Goal: Task Accomplishment & Management: Use online tool/utility

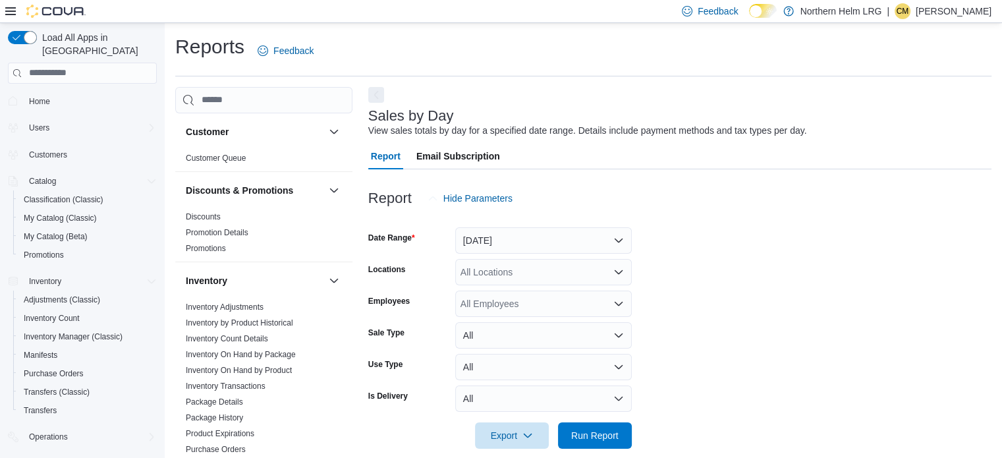
scroll to position [16, 0]
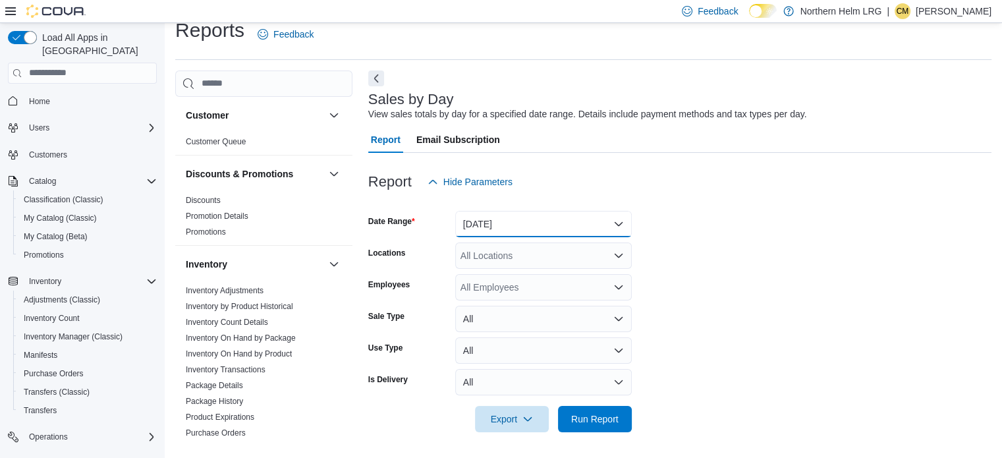
click at [620, 221] on button "[DATE]" at bounding box center [543, 224] width 176 height 26
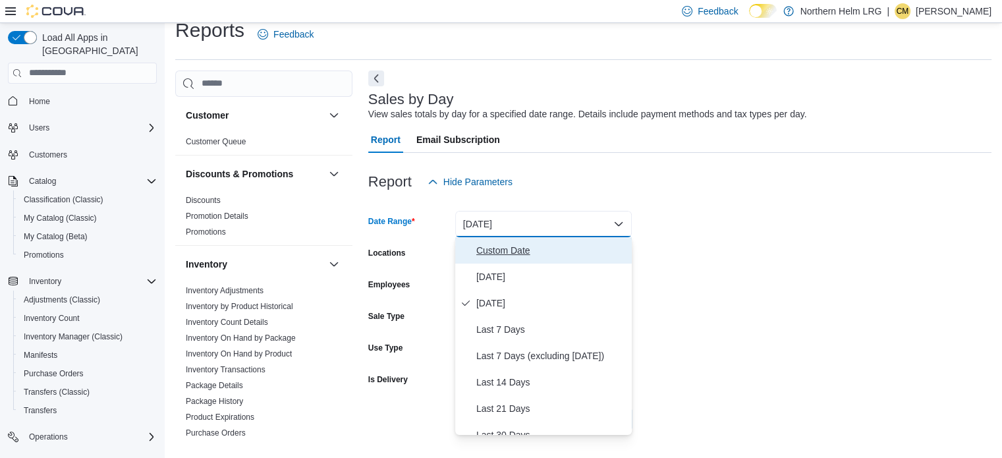
click at [542, 260] on button "Custom Date" at bounding box center [543, 250] width 176 height 26
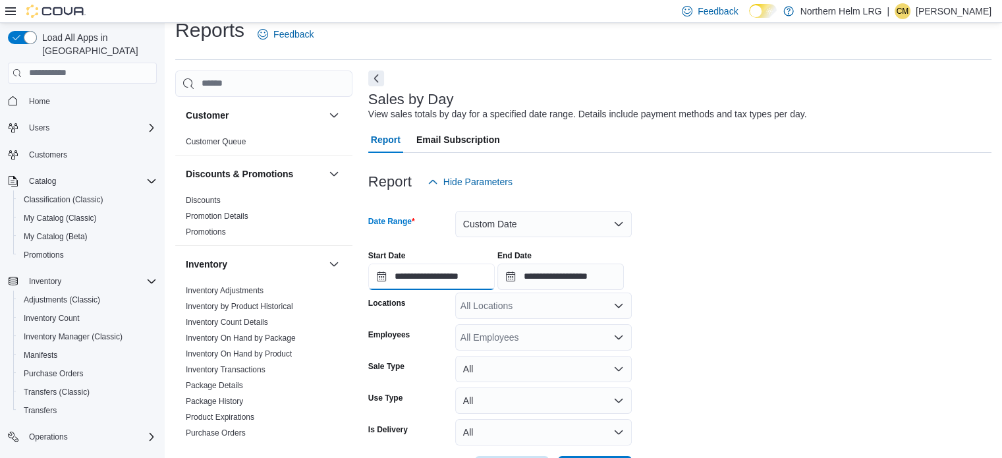
click at [471, 286] on input "**********" at bounding box center [431, 276] width 126 height 26
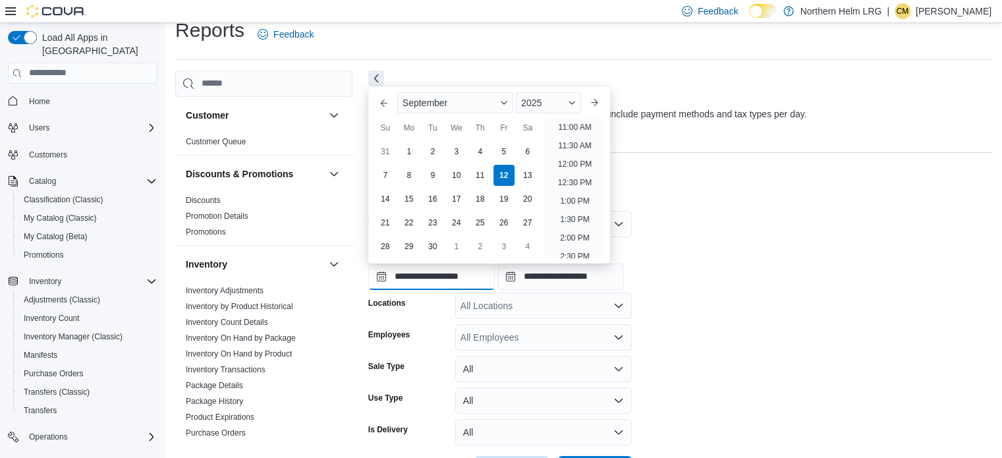
scroll to position [412, 0]
click at [575, 160] on li "12:00 PM" at bounding box center [574, 160] width 44 height 16
type input "**********"
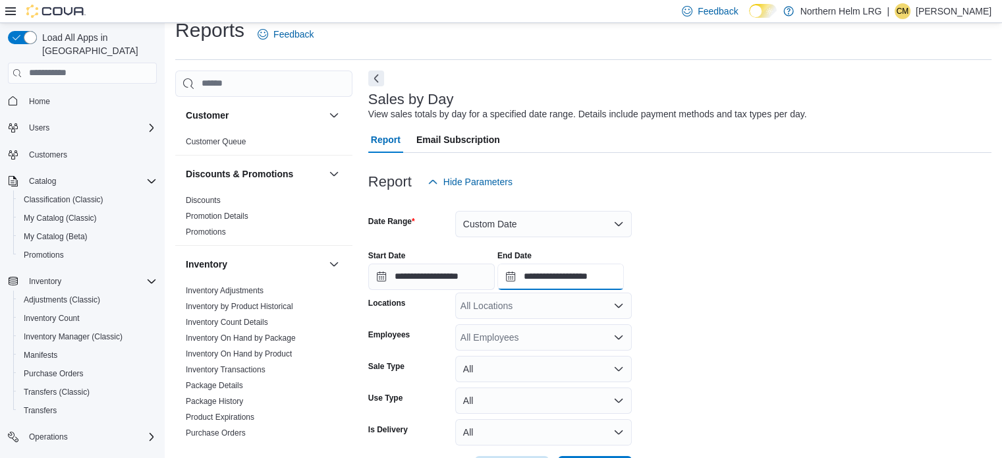
click at [599, 279] on input "**********" at bounding box center [560, 276] width 126 height 26
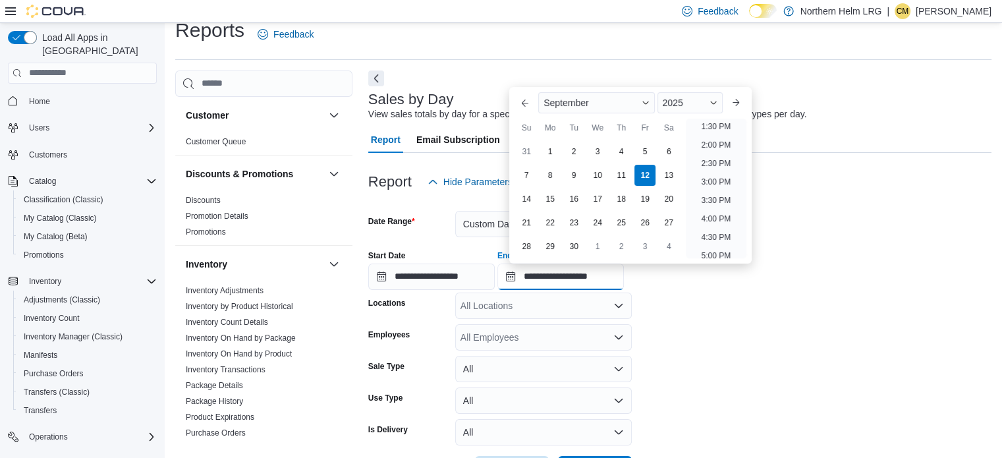
scroll to position [504, 0]
click at [711, 136] on li "2:00 PM" at bounding box center [716, 141] width 40 height 16
type input "**********"
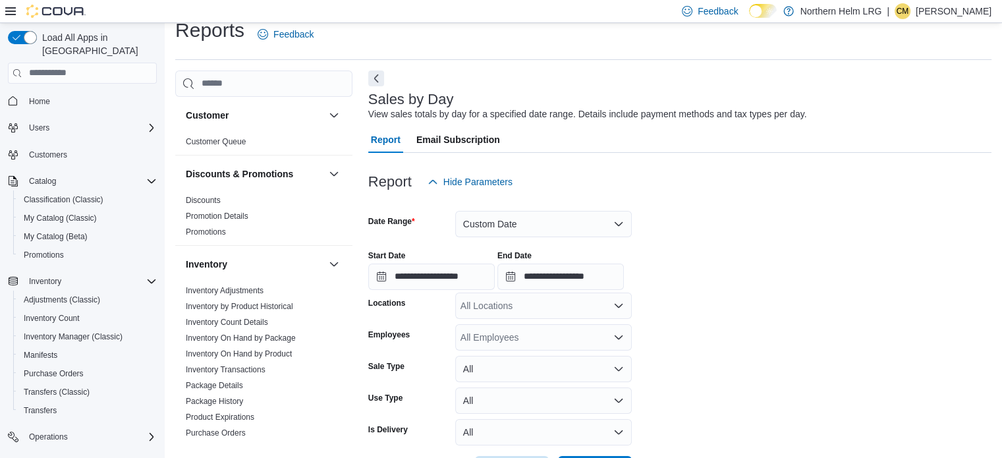
scroll to position [67, 0]
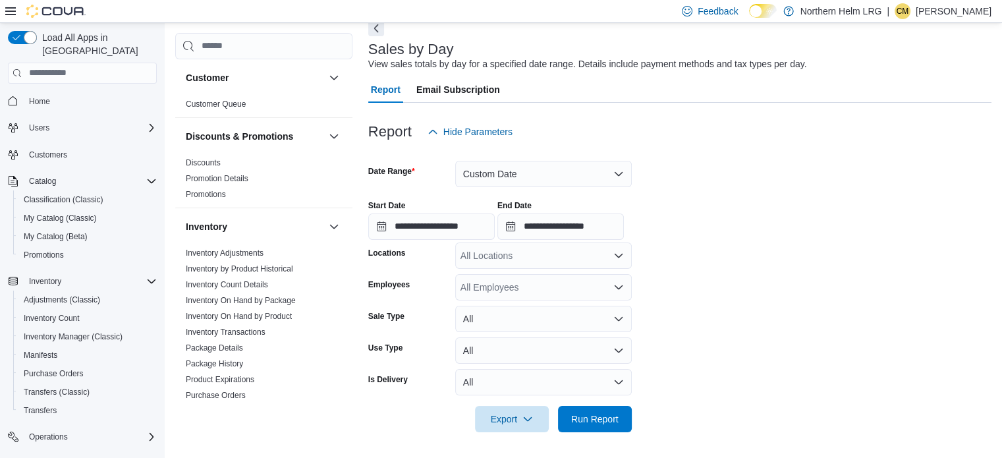
click at [602, 266] on div "All Locations" at bounding box center [543, 255] width 176 height 26
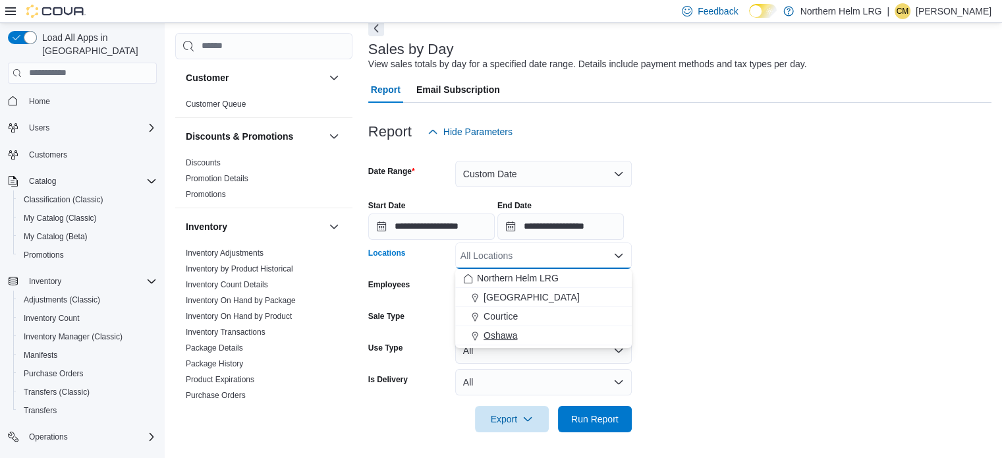
click at [516, 336] on span "Oshawa" at bounding box center [500, 335] width 34 height 13
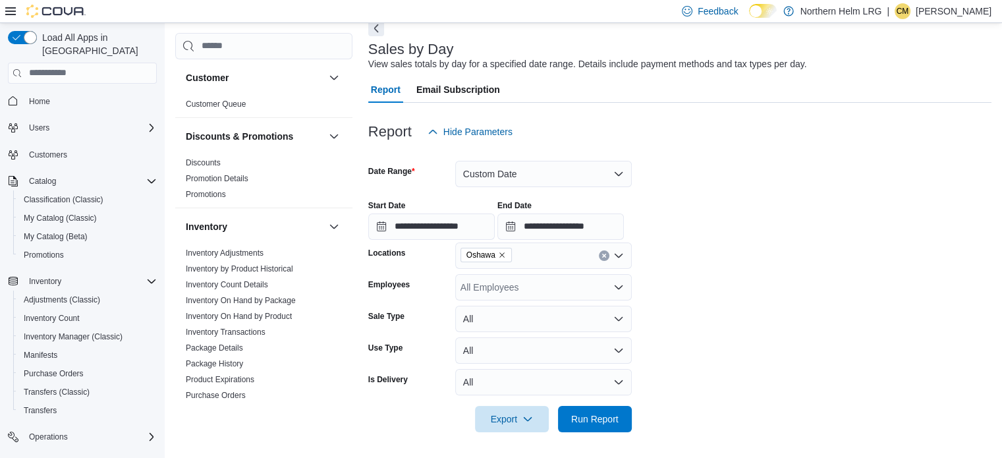
click at [757, 269] on form "**********" at bounding box center [679, 288] width 623 height 287
click at [587, 418] on span "Run Report" at bounding box center [594, 418] width 47 height 13
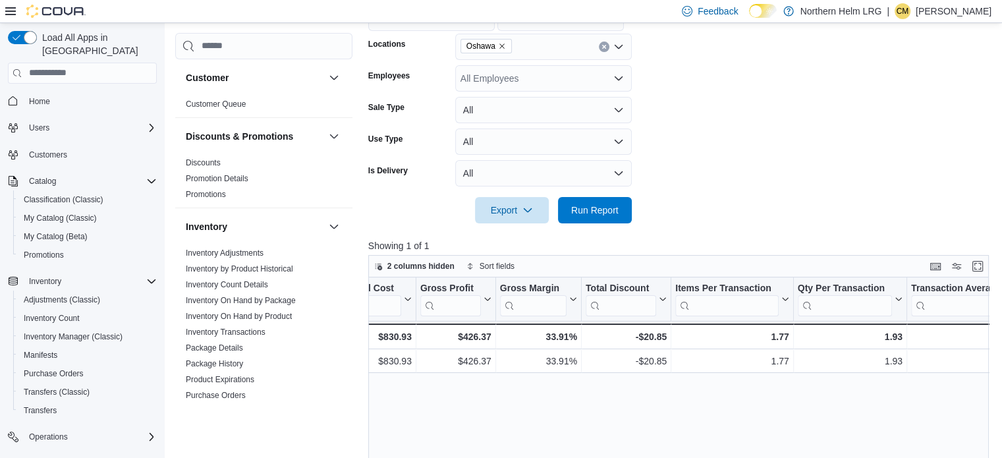
scroll to position [654, 0]
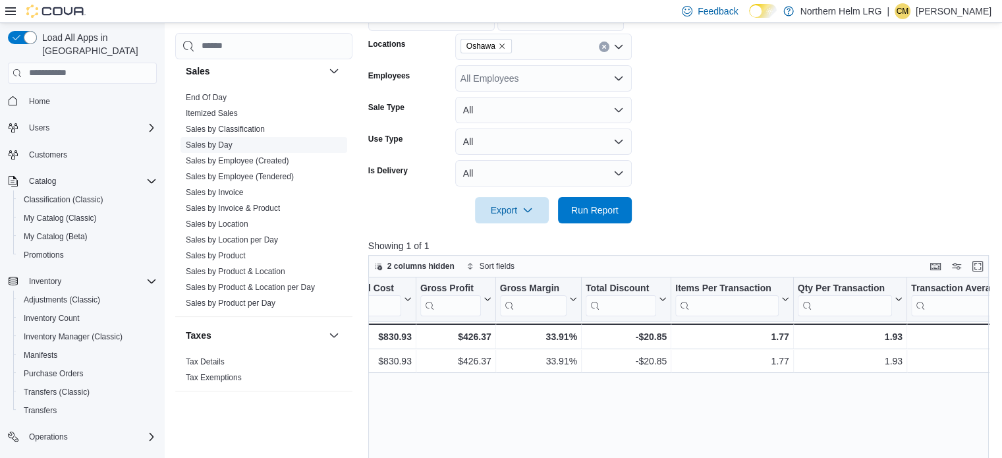
click at [219, 140] on link "Sales by Day" at bounding box center [209, 144] width 47 height 9
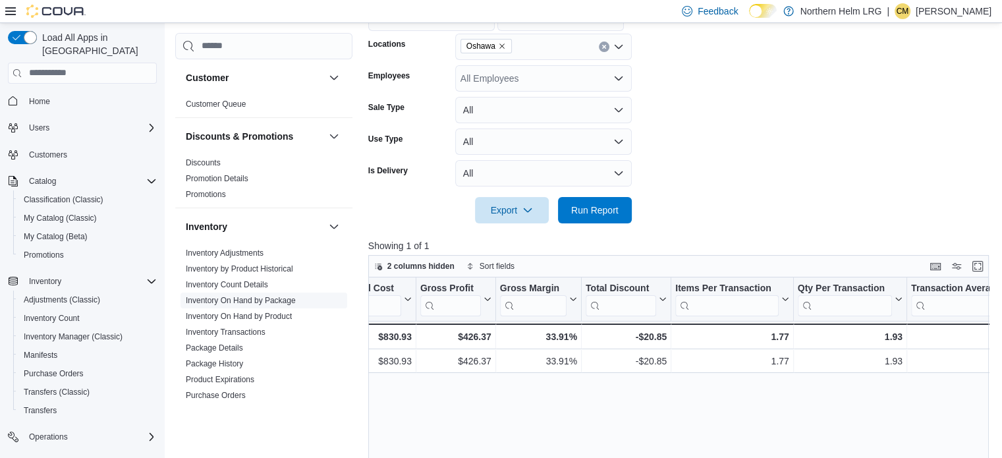
click at [254, 300] on link "Inventory On Hand by Package" at bounding box center [241, 300] width 110 height 9
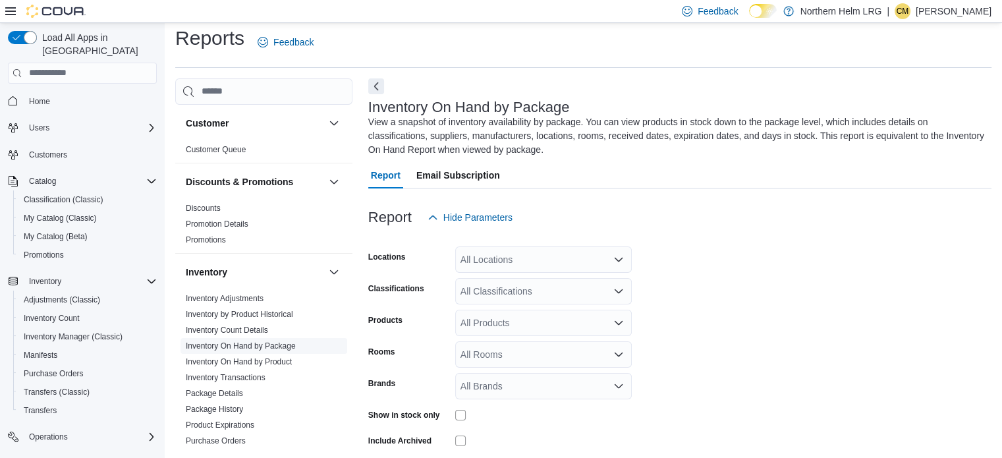
scroll to position [58, 0]
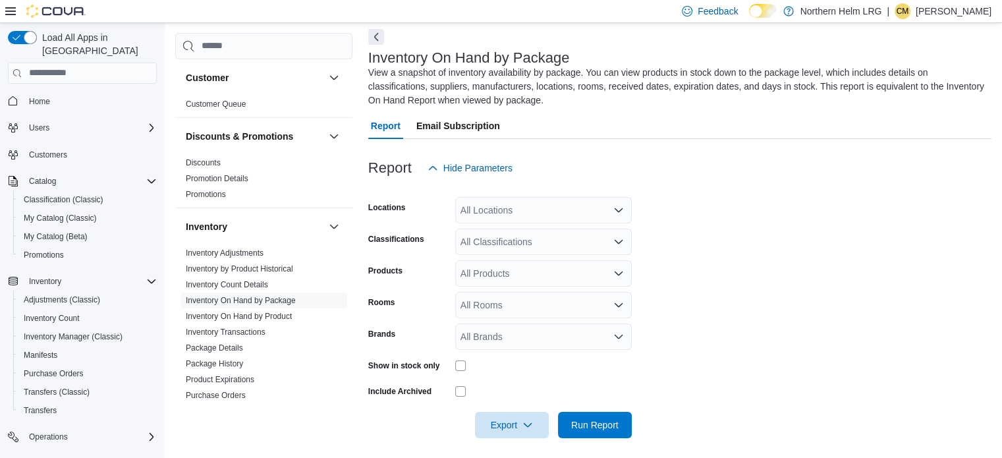
click at [599, 213] on div "All Locations" at bounding box center [543, 210] width 176 height 26
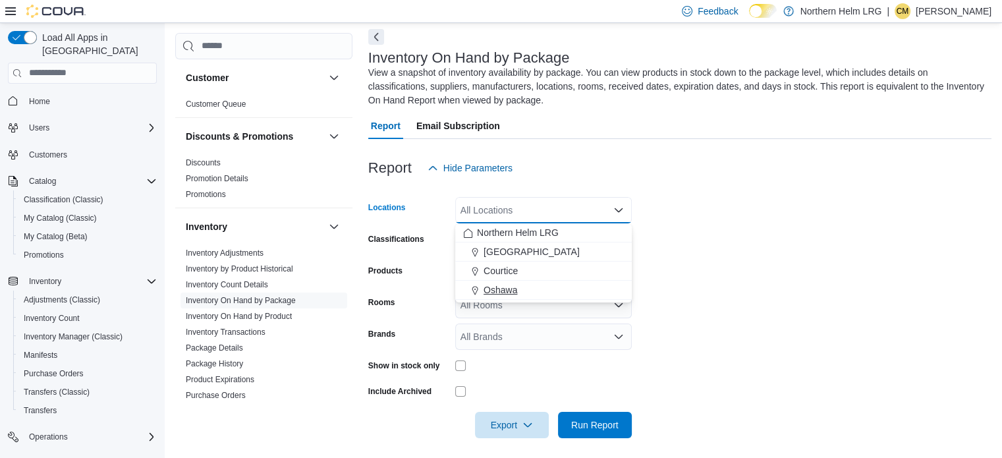
click at [506, 293] on span "Oshawa" at bounding box center [500, 289] width 34 height 13
click at [893, 298] on form "Locations [GEOGRAPHIC_DATA] Combo box. Selected. [GEOGRAPHIC_DATA]. Press Backs…" at bounding box center [679, 309] width 623 height 257
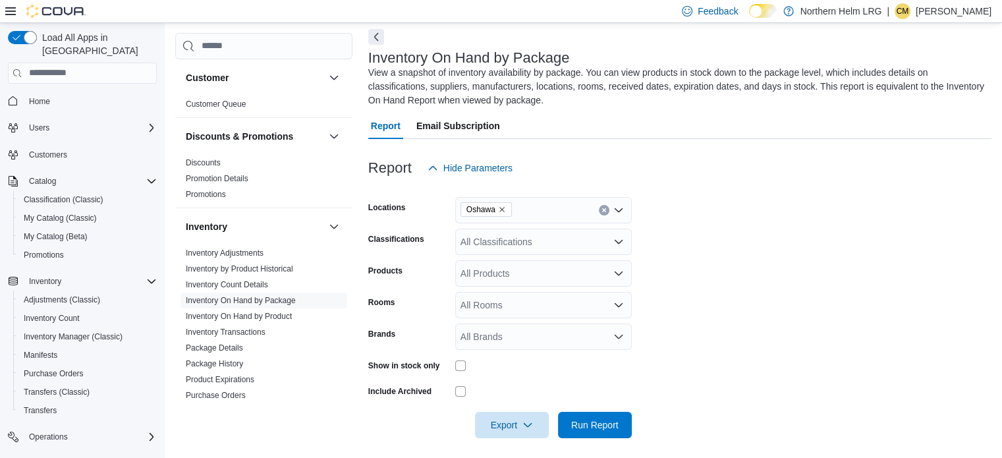
drag, startPoint x: 645, startPoint y: 248, endPoint x: 610, endPoint y: 242, distance: 35.4
click at [610, 242] on form "Locations [GEOGRAPHIC_DATA] Classifications All Classifications Products All Pr…" at bounding box center [679, 309] width 623 height 257
click at [612, 245] on div "All Classifications" at bounding box center [543, 241] width 176 height 26
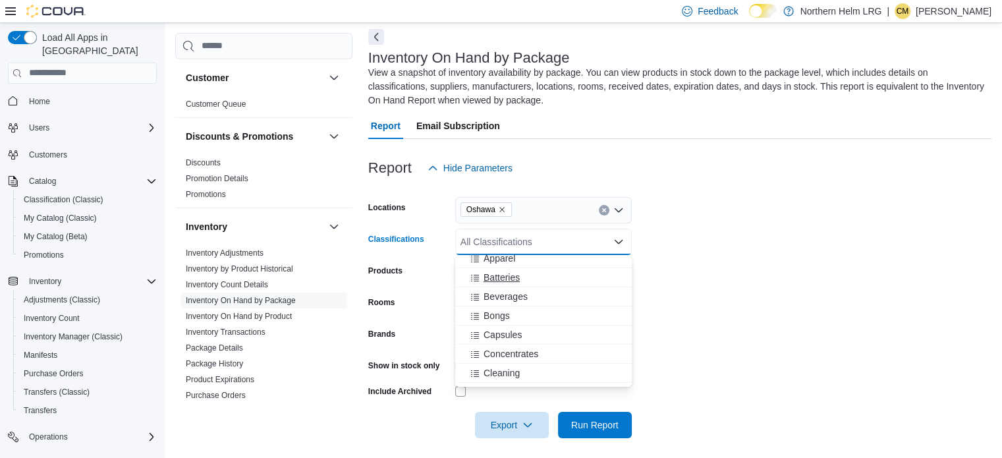
scroll to position [65, 0]
click at [514, 332] on span "Capsules" at bounding box center [502, 332] width 38 height 13
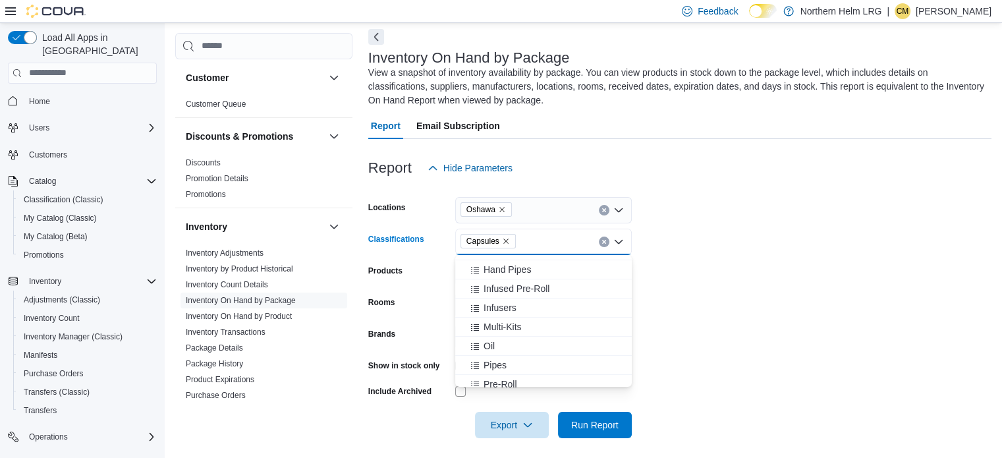
scroll to position [226, 0]
click at [492, 343] on span "Oil" at bounding box center [488, 343] width 11 height 13
click at [503, 315] on span "Topicals" at bounding box center [500, 319] width 34 height 13
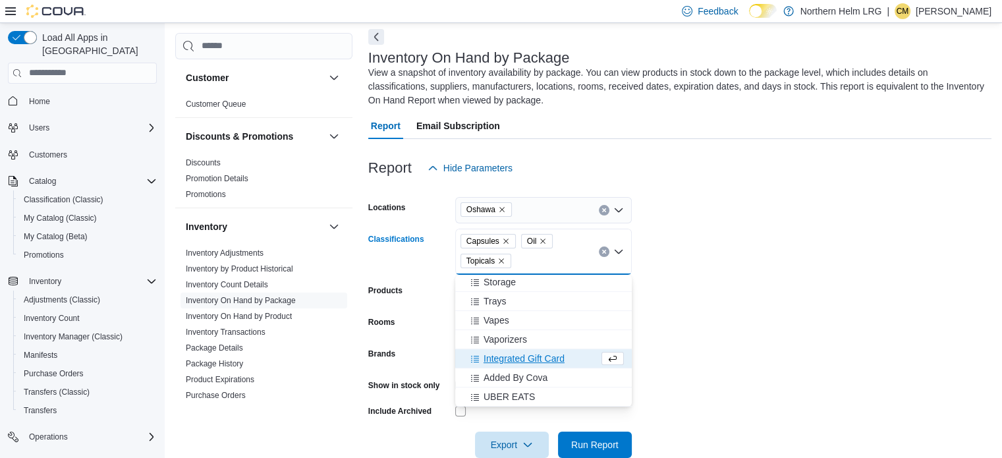
click at [761, 329] on form "Locations [GEOGRAPHIC_DATA] Classifications Capsules Oil Topicals Combo box. Se…" at bounding box center [679, 319] width 623 height 277
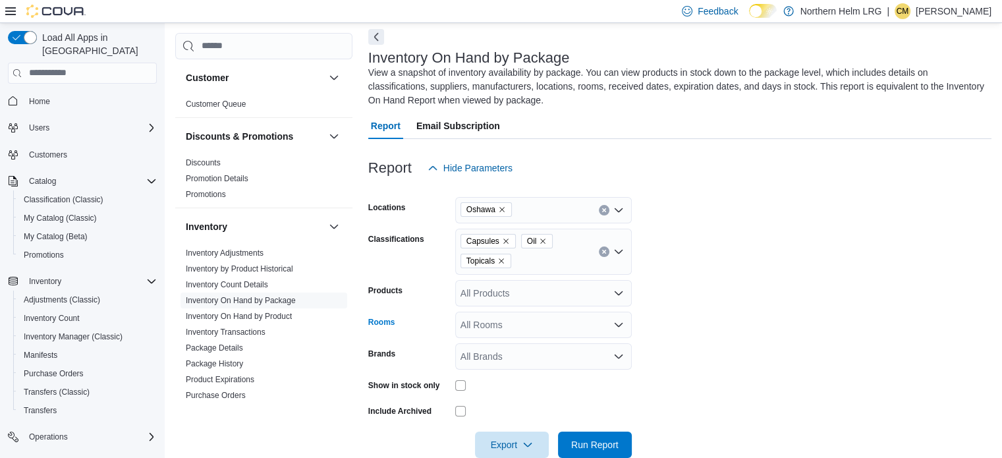
click at [608, 326] on div "All Rooms" at bounding box center [543, 324] width 176 height 26
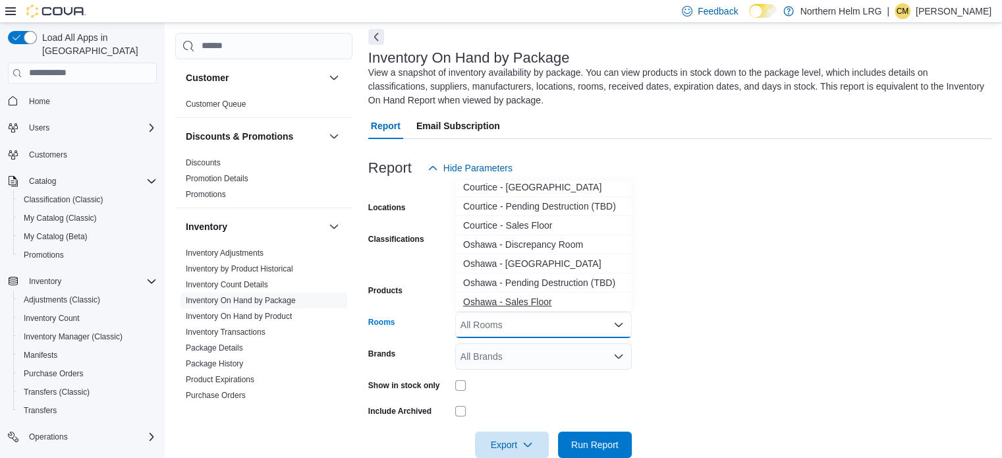
click at [537, 296] on span "Oshawa - Sales Floor" at bounding box center [543, 301] width 161 height 13
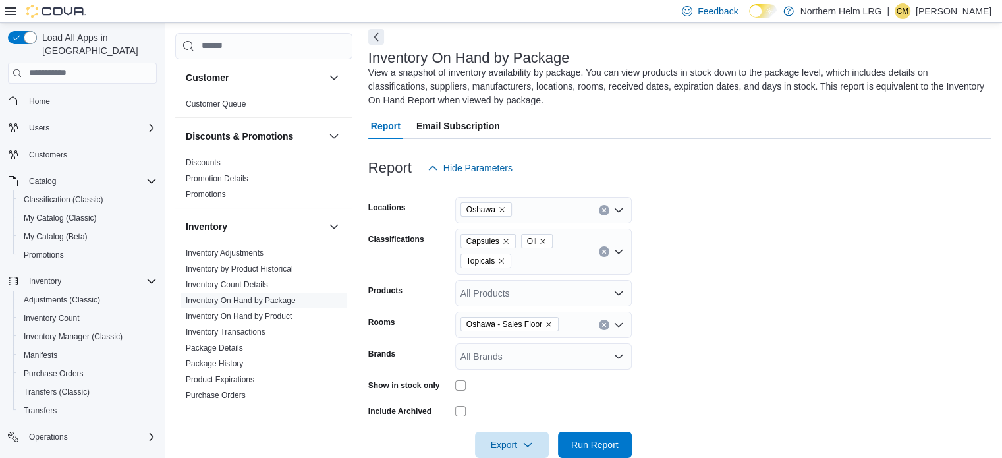
click at [748, 318] on form "Locations [GEOGRAPHIC_DATA] Classifications Capsules Oil Topicals Products All …" at bounding box center [679, 319] width 623 height 277
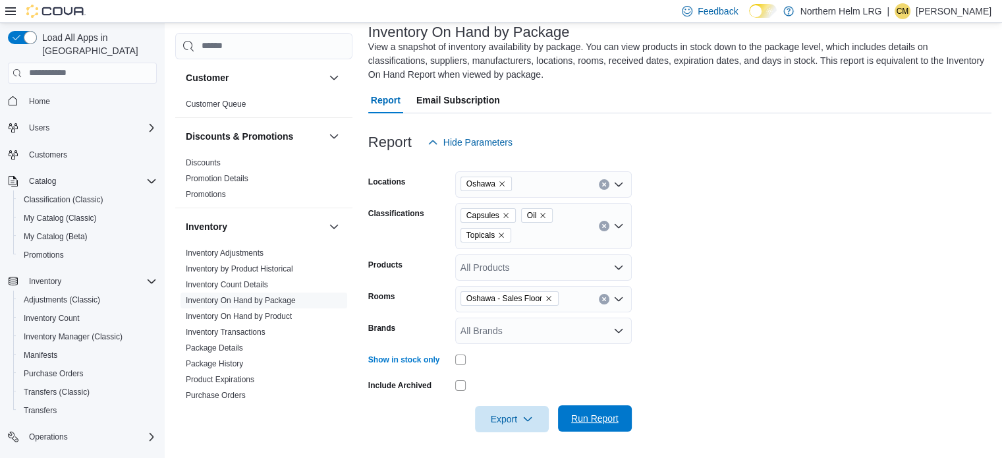
click at [608, 424] on span "Run Report" at bounding box center [594, 418] width 47 height 13
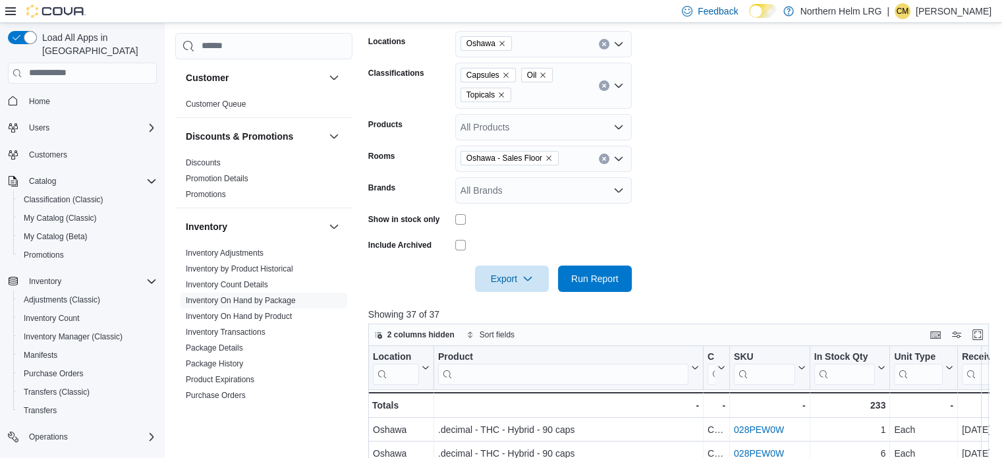
scroll to position [223, 0]
click at [535, 272] on span "Export" at bounding box center [512, 278] width 58 height 26
click at [525, 295] on button "Export to Excel" at bounding box center [513, 305] width 75 height 26
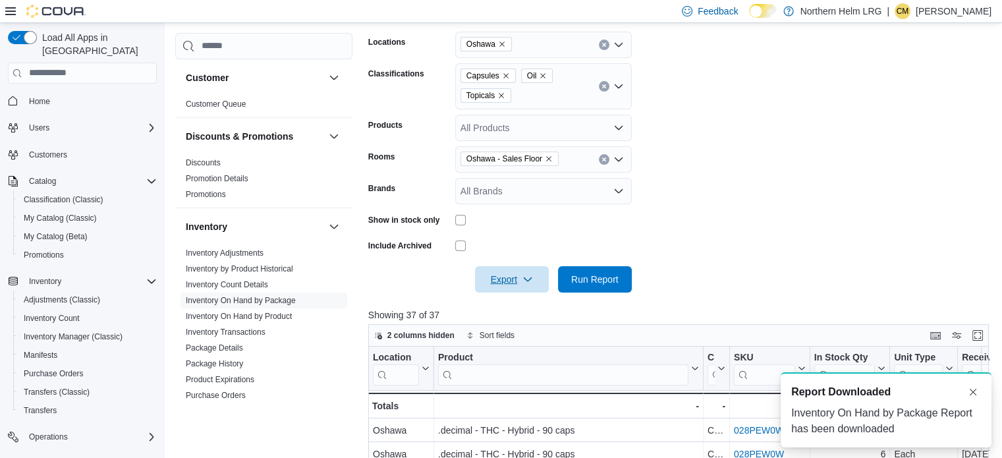
scroll to position [0, 0]
